Goal: Complete application form

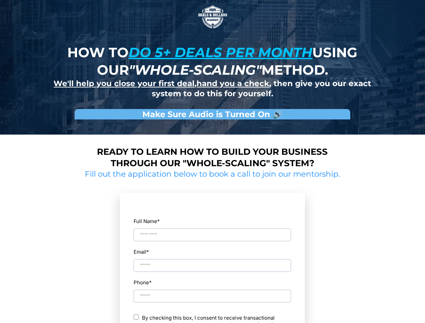
click at [212, 17] on img at bounding box center [213, 17] width 34 height 34
click at [212, 229] on input "Full Name *" at bounding box center [211, 234] width 157 height 13
click at [212, 259] on div "Email *" at bounding box center [212, 259] width 158 height 25
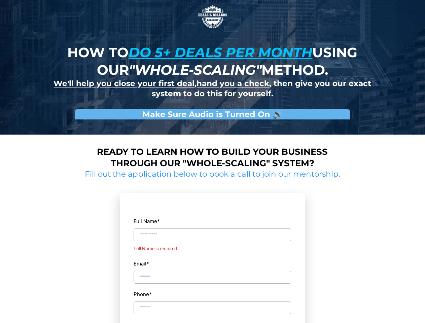
click at [212, 290] on div "Full Name * Full Name is required Email * Phone * ch By checking this box, I co…" at bounding box center [212, 301] width 158 height 203
click at [212, 318] on input "Phone *" at bounding box center [211, 319] width 157 height 13
